Goal: Information Seeking & Learning: Learn about a topic

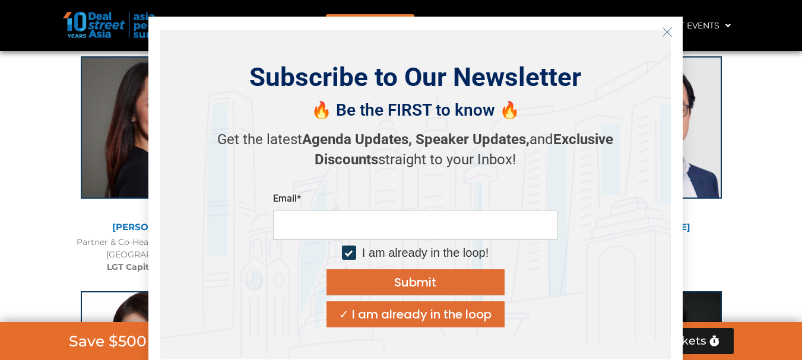
scroll to position [1566, 0]
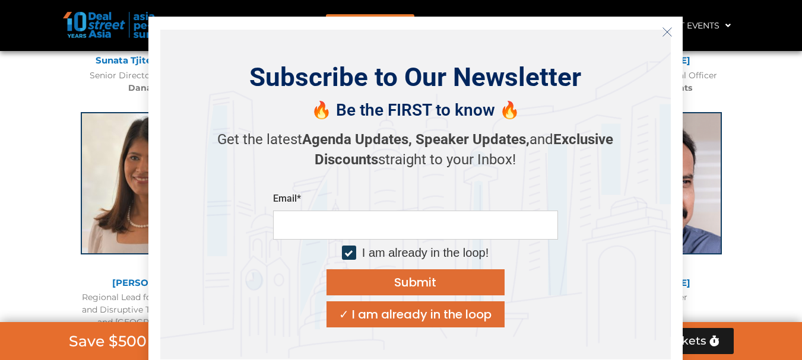
click at [668, 35] on icon "Close" at bounding box center [667, 32] width 11 height 11
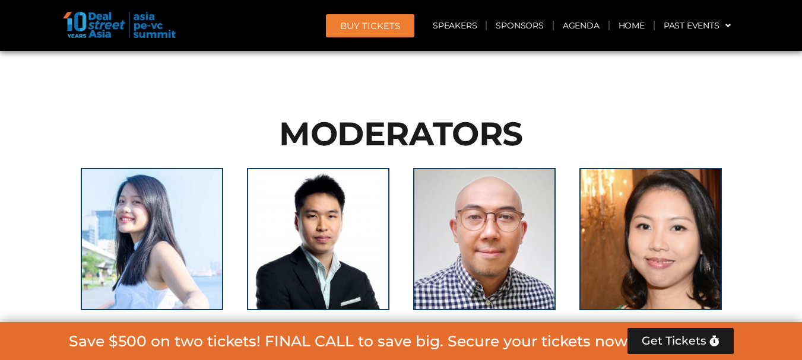
scroll to position [7779, 0]
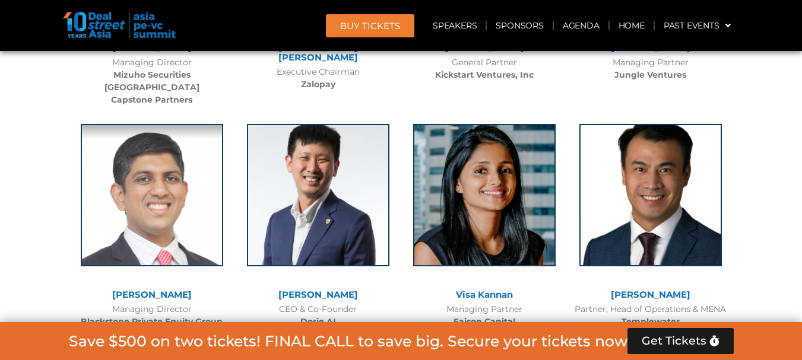
click at [338, 289] on link "[PERSON_NAME]" at bounding box center [318, 294] width 80 height 11
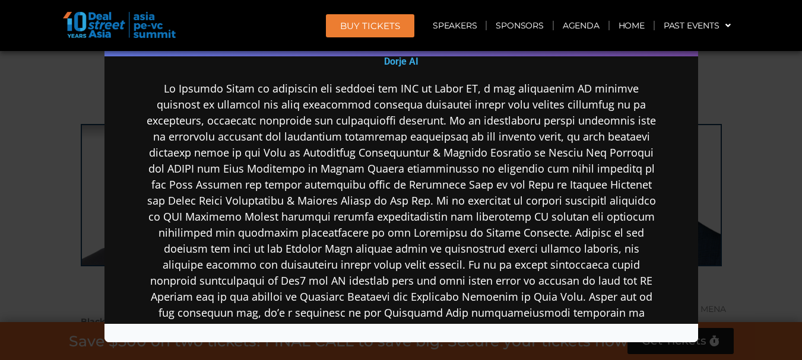
scroll to position [237, 0]
click at [699, 193] on div "Speaker Profile ×" at bounding box center [401, 180] width 802 height 360
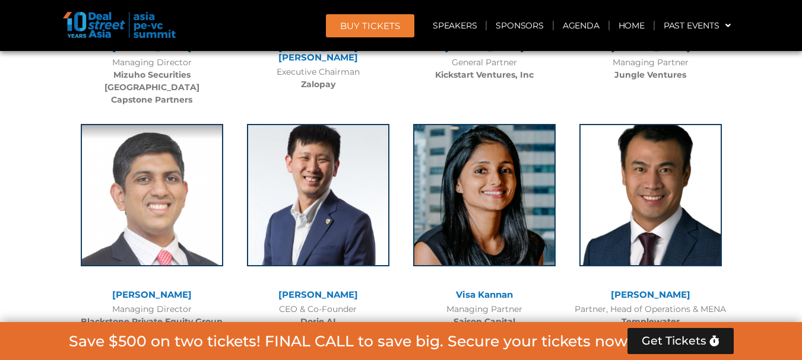
scroll to position [7464, 0]
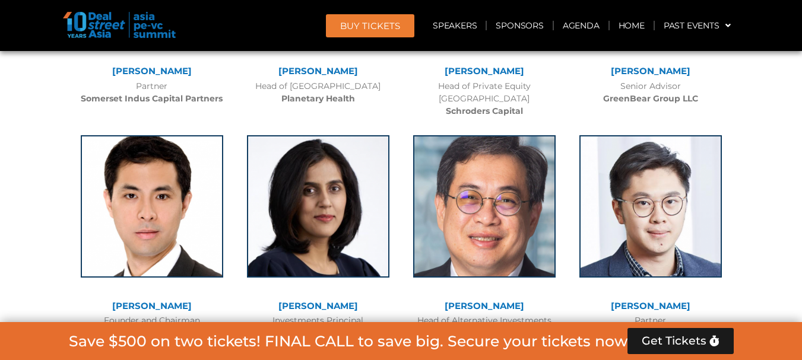
scroll to position [4094, 0]
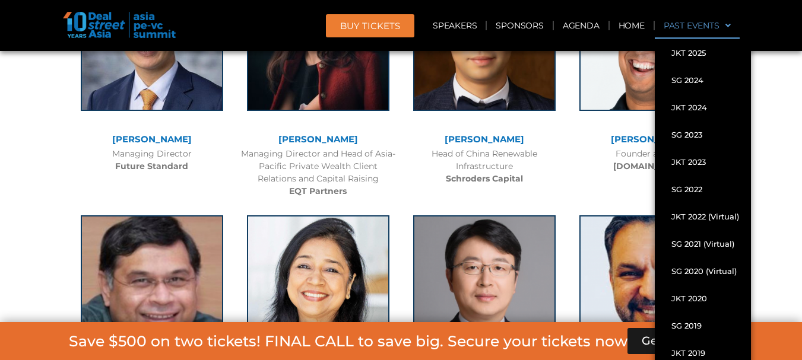
click at [713, 24] on link "Past Events" at bounding box center [697, 25] width 85 height 27
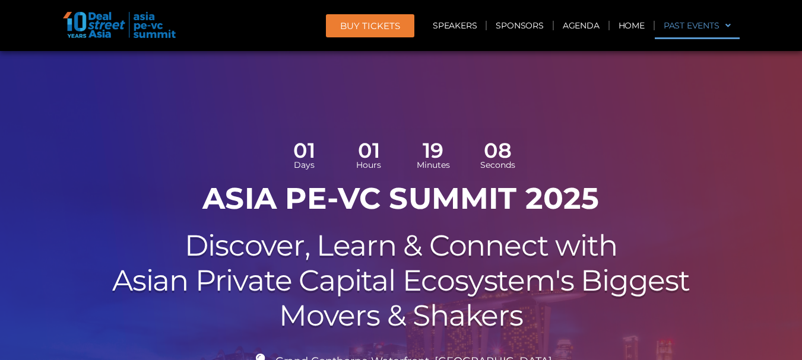
click at [723, 23] on span at bounding box center [724, 25] width 11 height 20
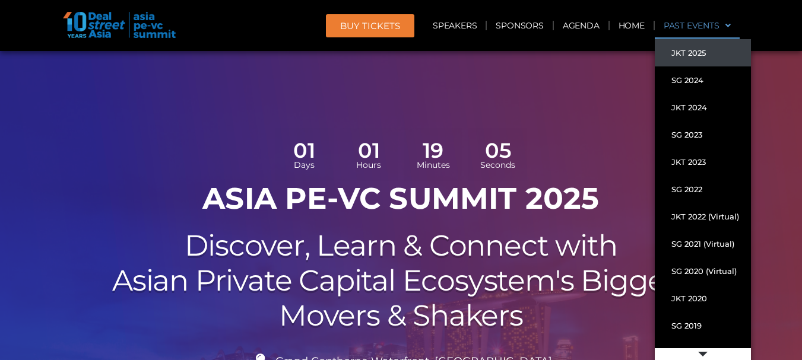
click at [701, 50] on link "JKT 2025" at bounding box center [703, 52] width 96 height 27
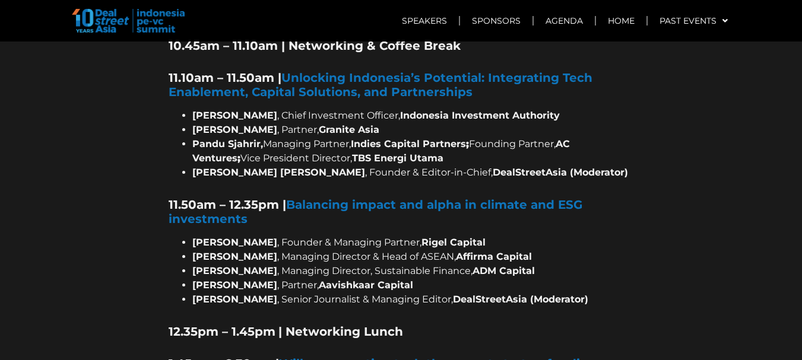
scroll to position [965, 0]
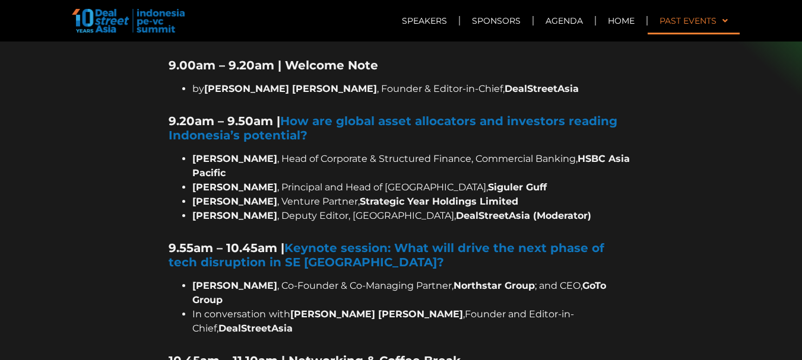
click at [728, 18] on link "Past Events" at bounding box center [693, 20] width 92 height 27
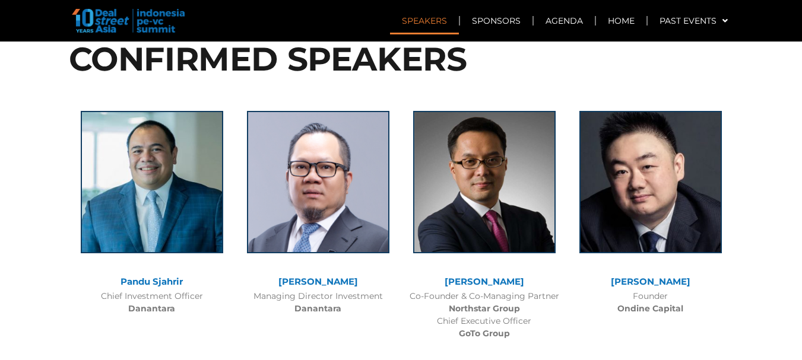
scroll to position [2836, 0]
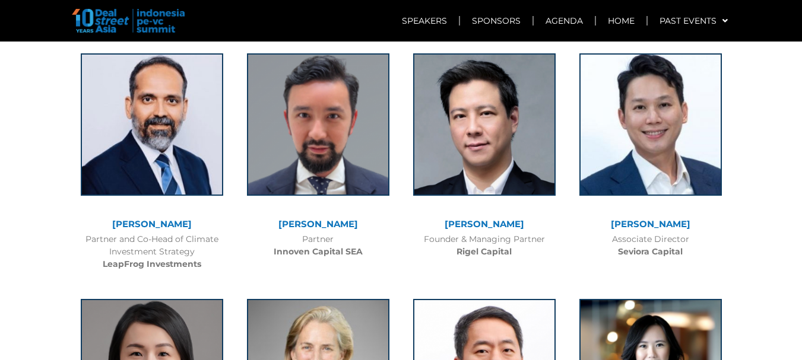
click at [630, 218] on link "[PERSON_NAME]" at bounding box center [651, 223] width 80 height 11
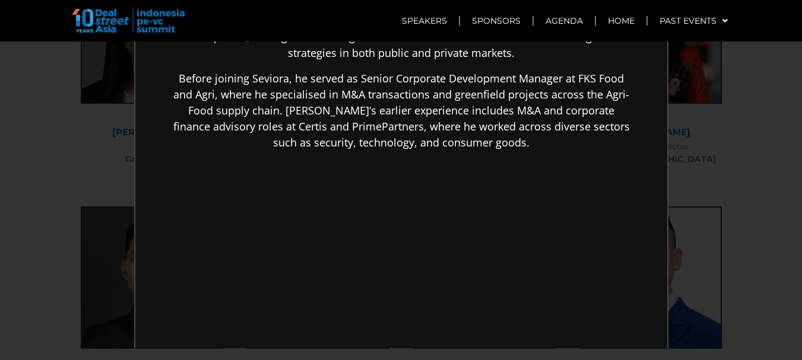
scroll to position [2877, 0]
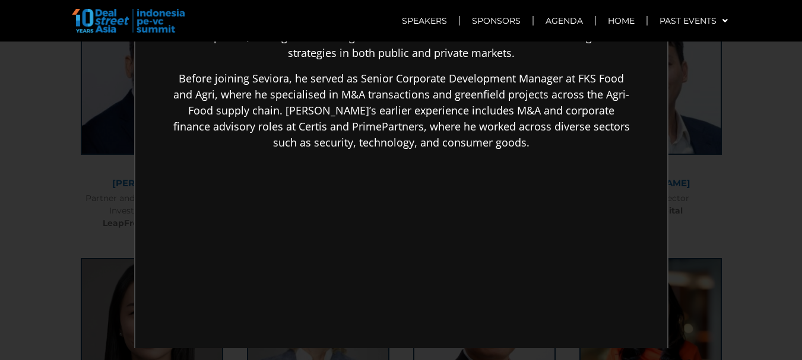
click at [745, 84] on div "×" at bounding box center [401, 180] width 802 height 360
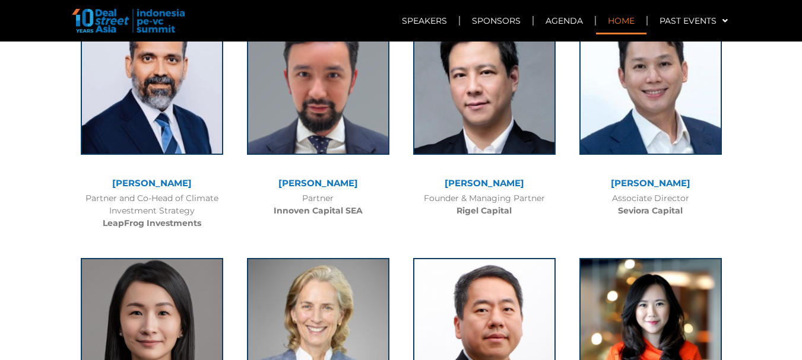
click at [627, 32] on link "Home" at bounding box center [621, 20] width 50 height 27
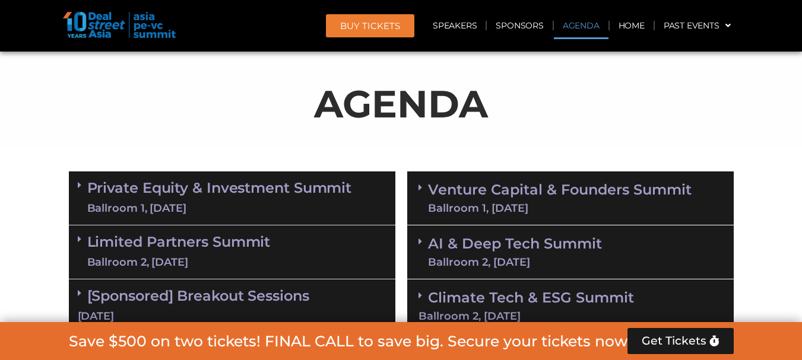
scroll to position [690, 0]
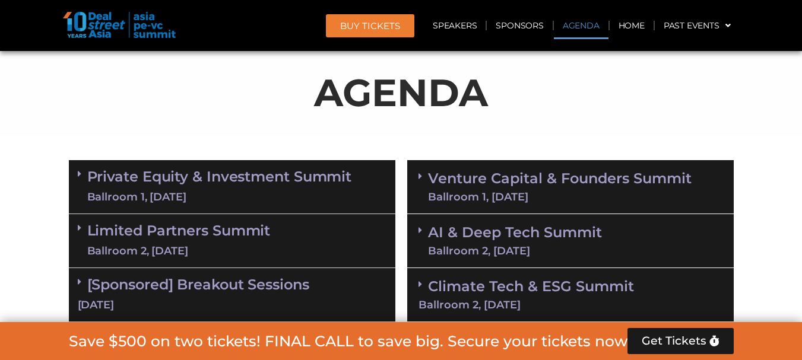
click at [180, 234] on link "Limited Partners [GEOGRAPHIC_DATA] 2, [DATE]" at bounding box center [178, 241] width 183 height 36
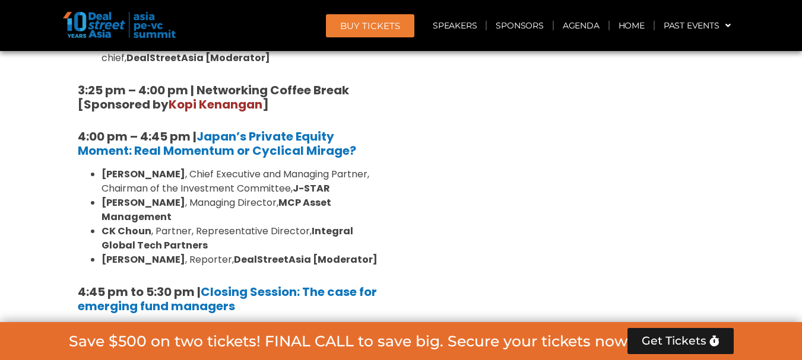
scroll to position [1520, 0]
